Goal: Transaction & Acquisition: Obtain resource

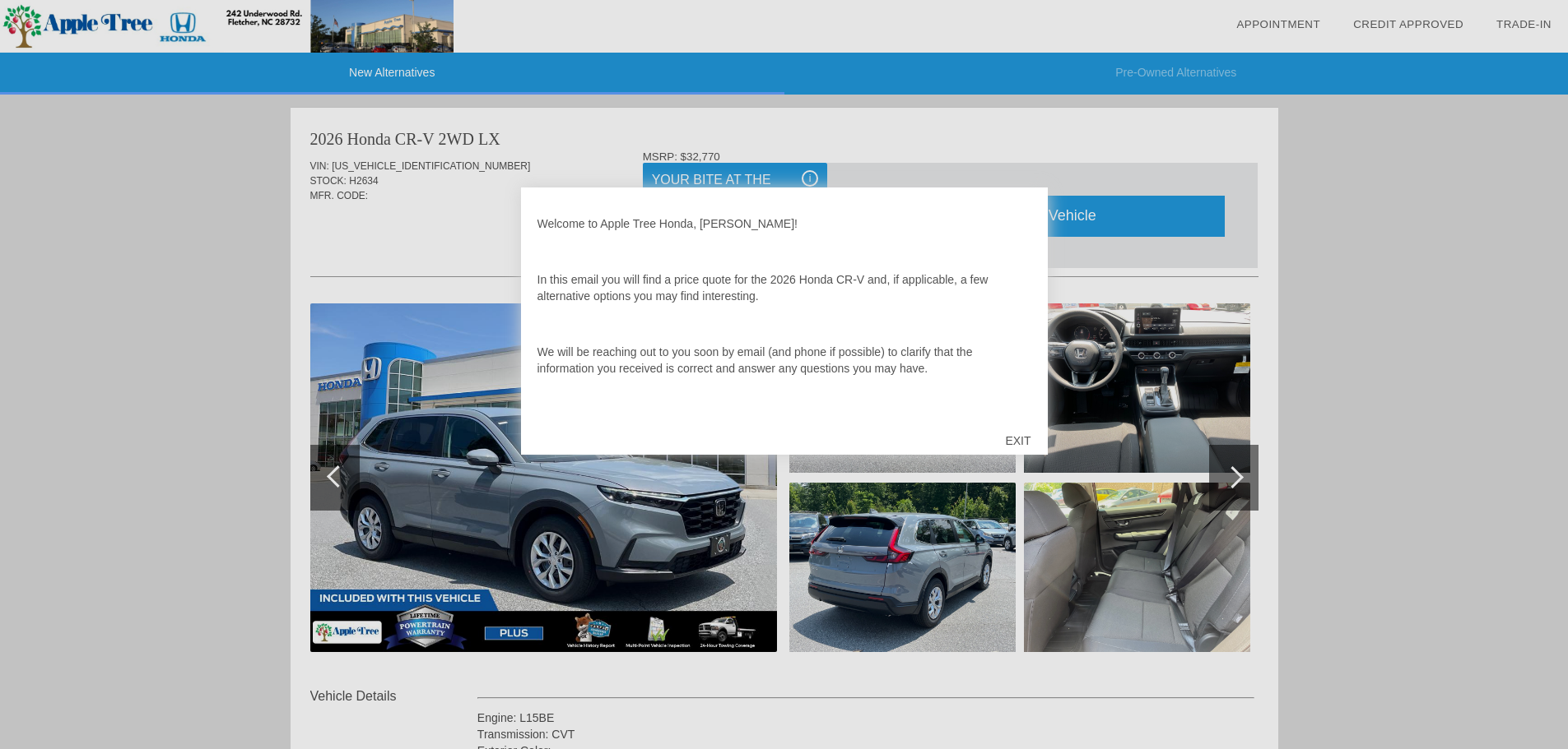
click at [732, 245] on div "Welcome to Apple Tree Honda, Susan! In this email you will find a price quote f…" at bounding box center [784, 311] width 494 height 214
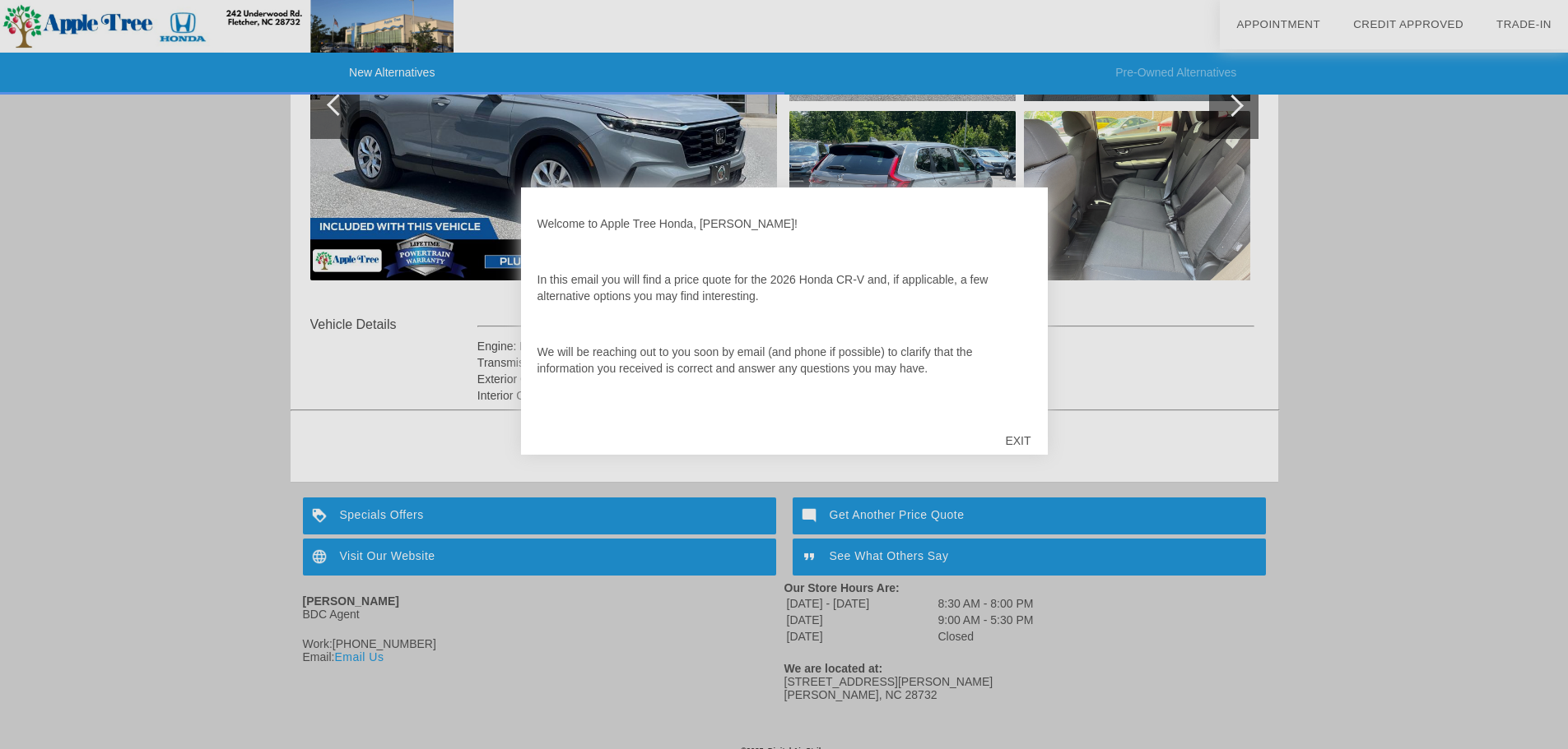
scroll to position [385, 0]
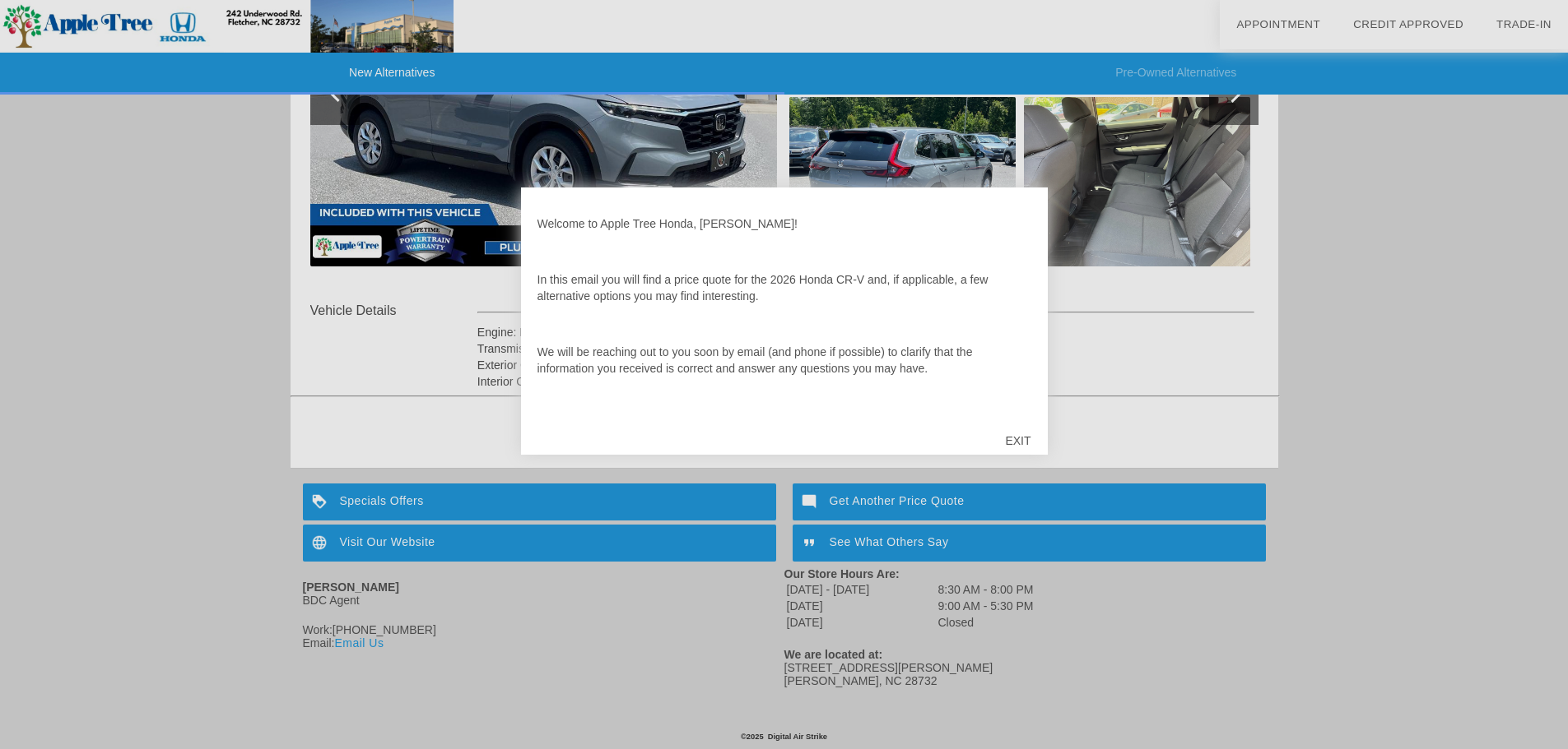
click at [1020, 437] on div "EXIT" at bounding box center [1017, 441] width 59 height 49
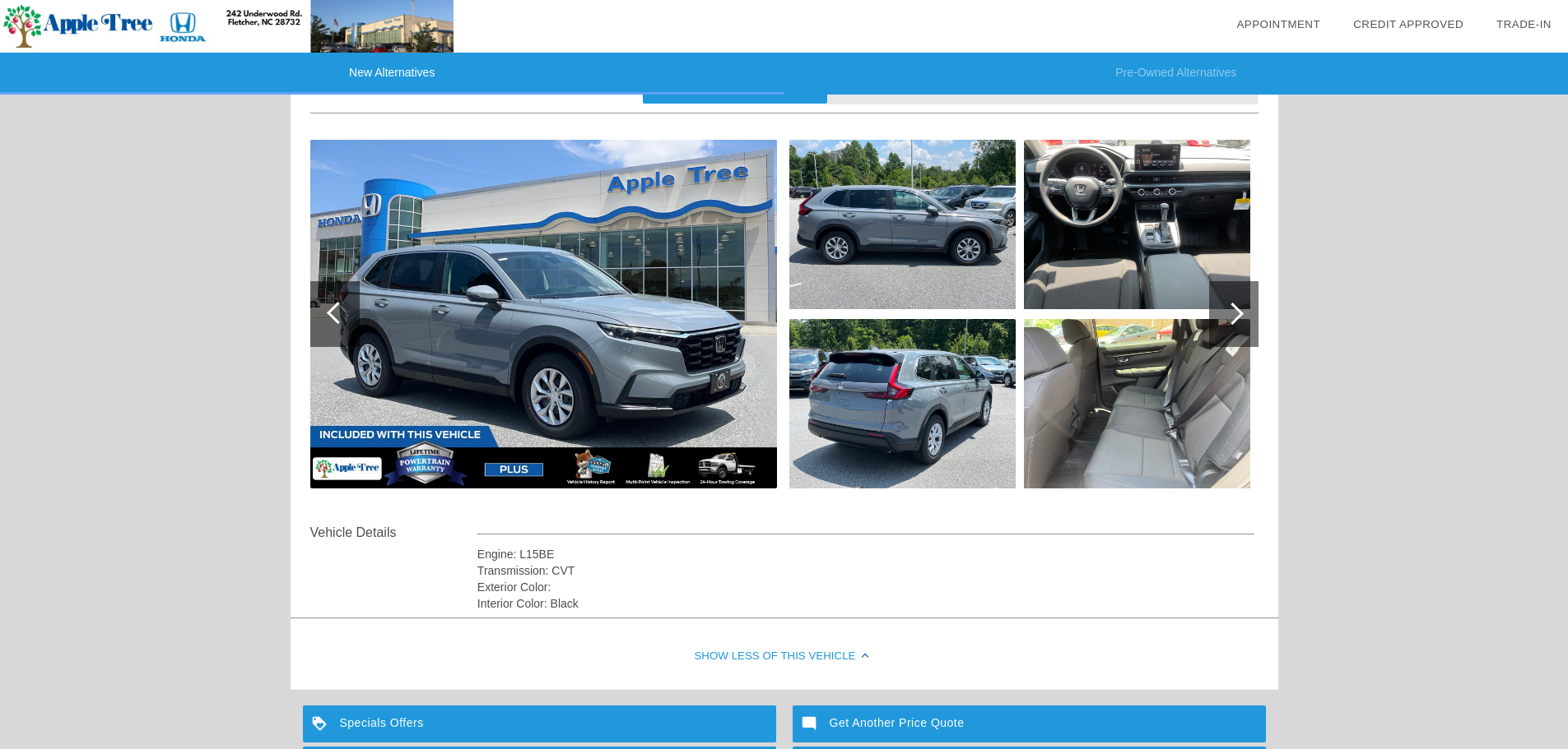
scroll to position [164, 0]
click at [780, 647] on div "Show Less of this Vehicle" at bounding box center [784, 656] width 987 height 66
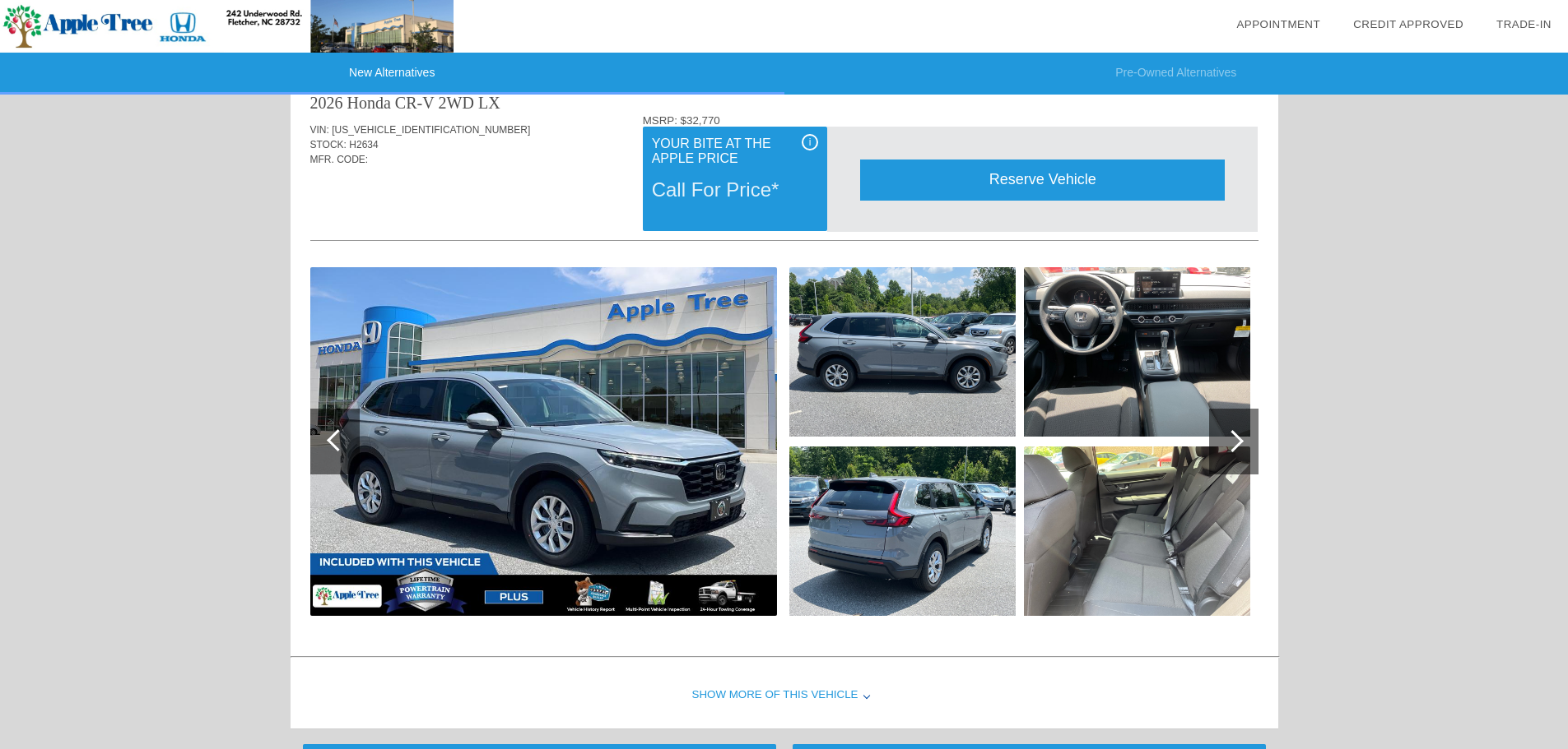
scroll to position [0, 0]
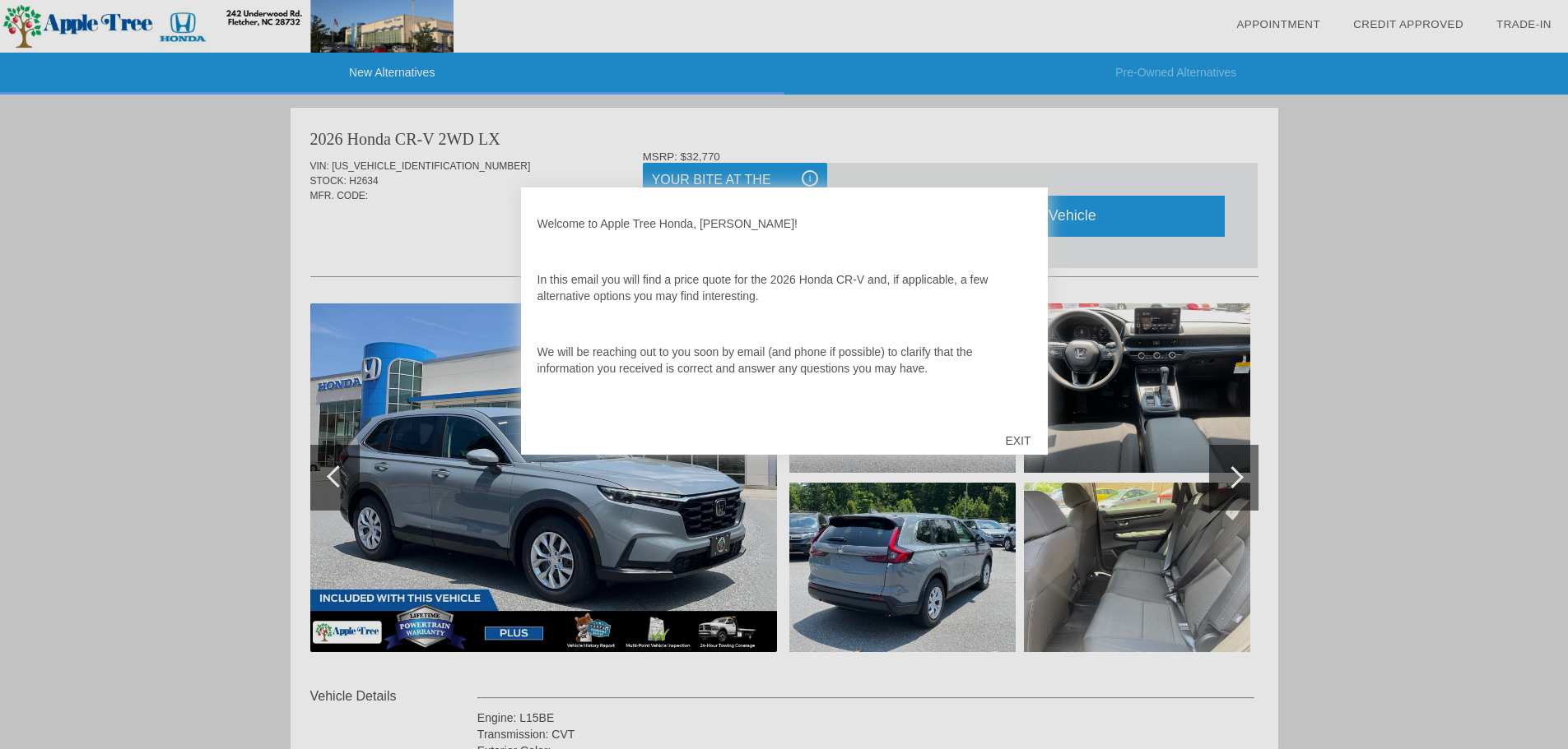
click at [1025, 436] on div "EXIT" at bounding box center [1017, 441] width 59 height 49
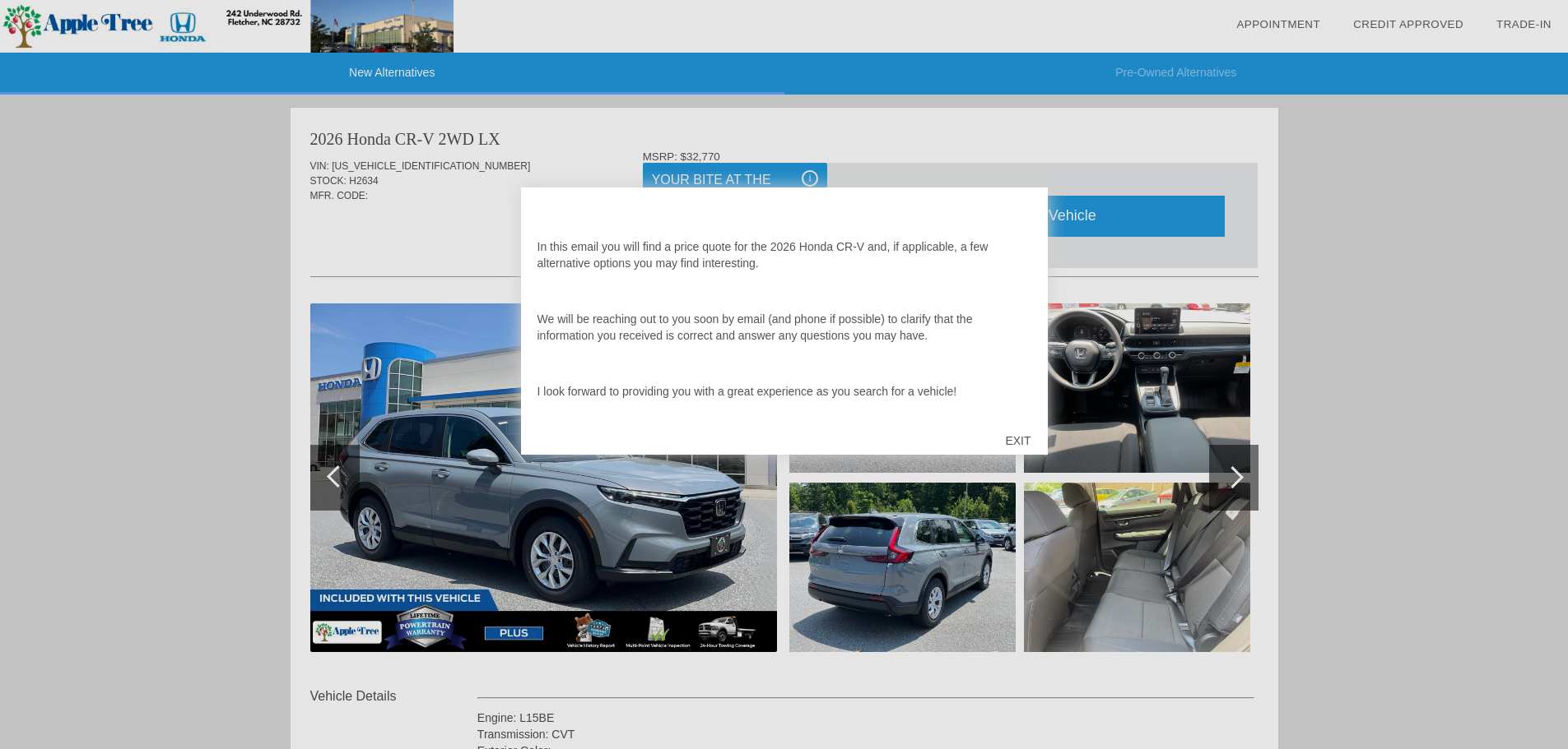
click at [1015, 436] on div "EXIT" at bounding box center [1017, 441] width 59 height 49
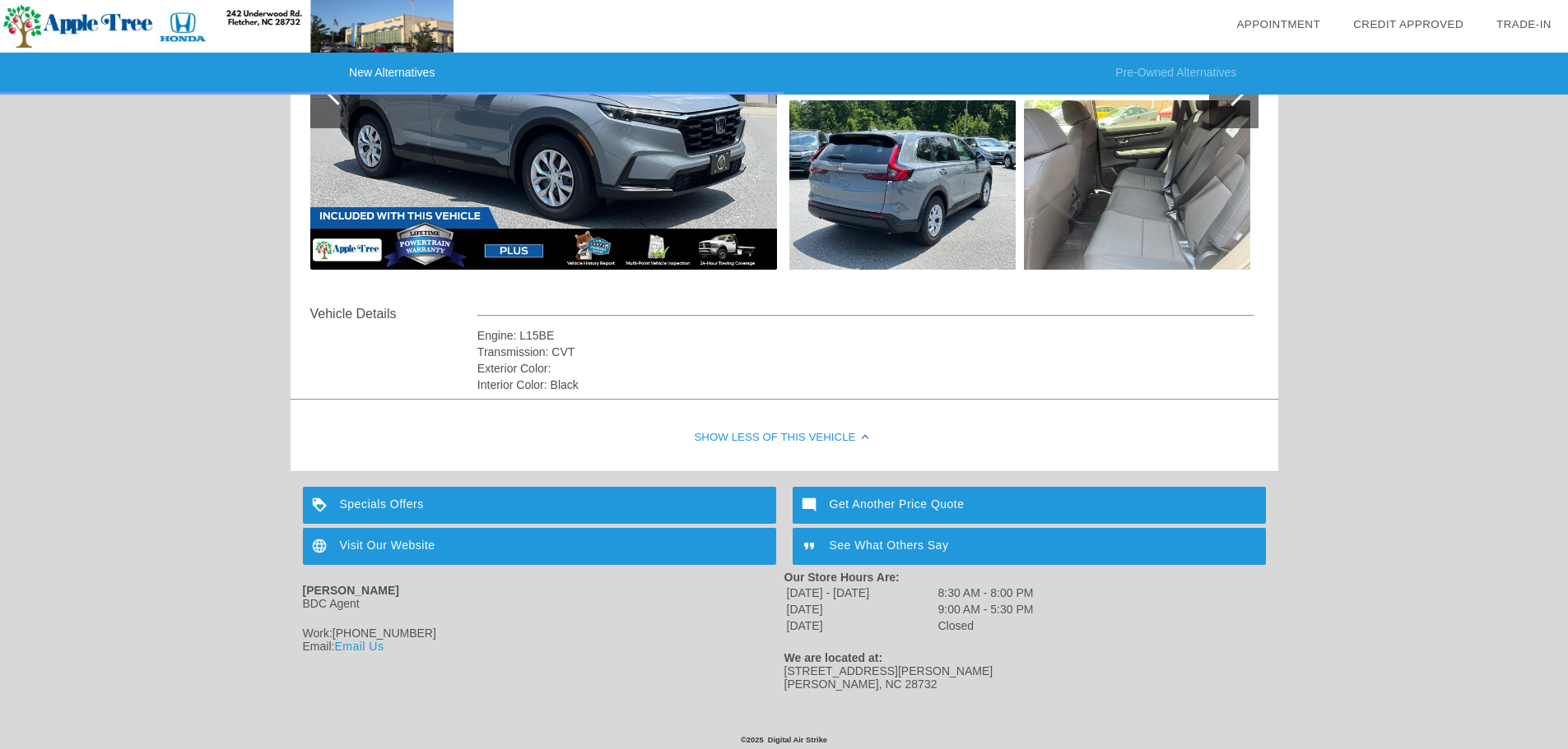
scroll to position [385, 0]
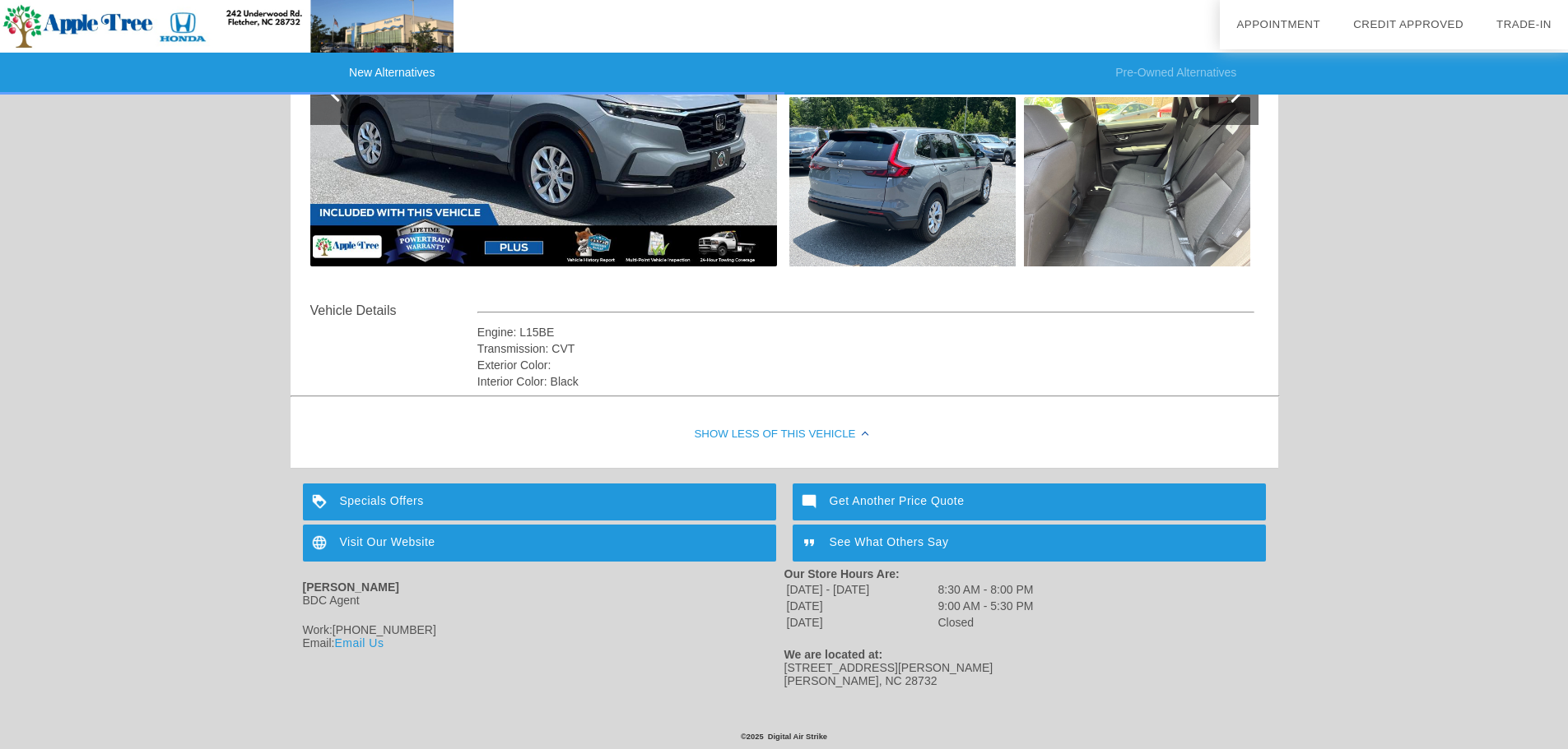
click at [371, 494] on div "Specials Offers" at bounding box center [539, 502] width 473 height 37
